Goal: Task Accomplishment & Management: Manage account settings

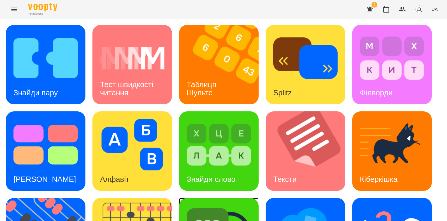
scroll to position [148, 0]
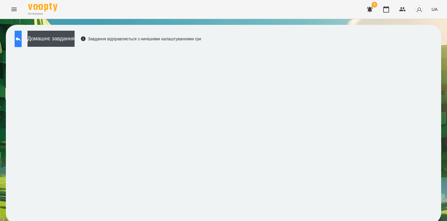
click at [21, 39] on icon at bounding box center [17, 39] width 5 height 4
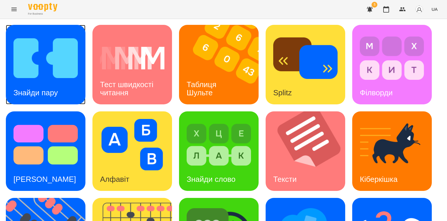
click at [50, 75] on img at bounding box center [45, 57] width 64 height 51
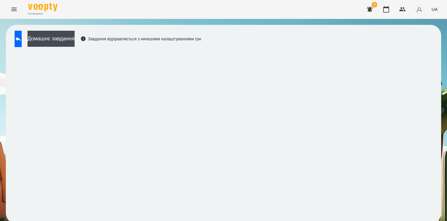
scroll to position [3, 0]
click at [22, 37] on button at bounding box center [18, 39] width 7 height 16
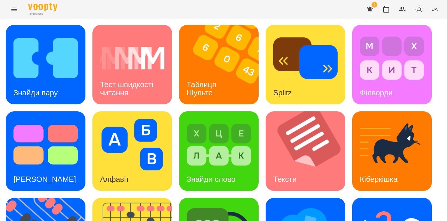
scroll to position [61, 0]
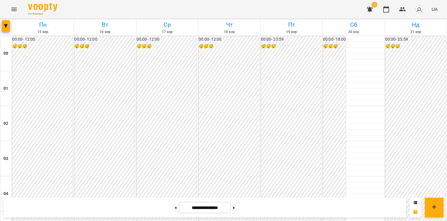
scroll to position [555, 0]
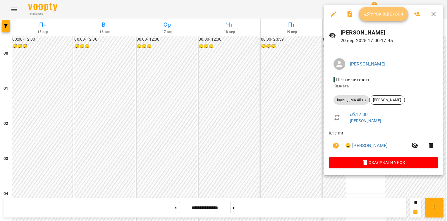
click at [383, 15] on span "Урок відбувся" at bounding box center [383, 14] width 40 height 7
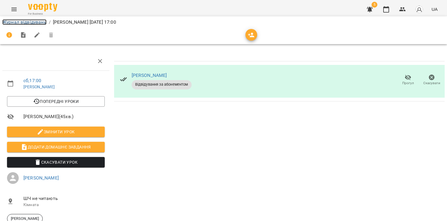
click at [11, 23] on link "Журнал відвідувань" at bounding box center [24, 22] width 44 height 6
